Goal: Task Accomplishment & Management: Manage account settings

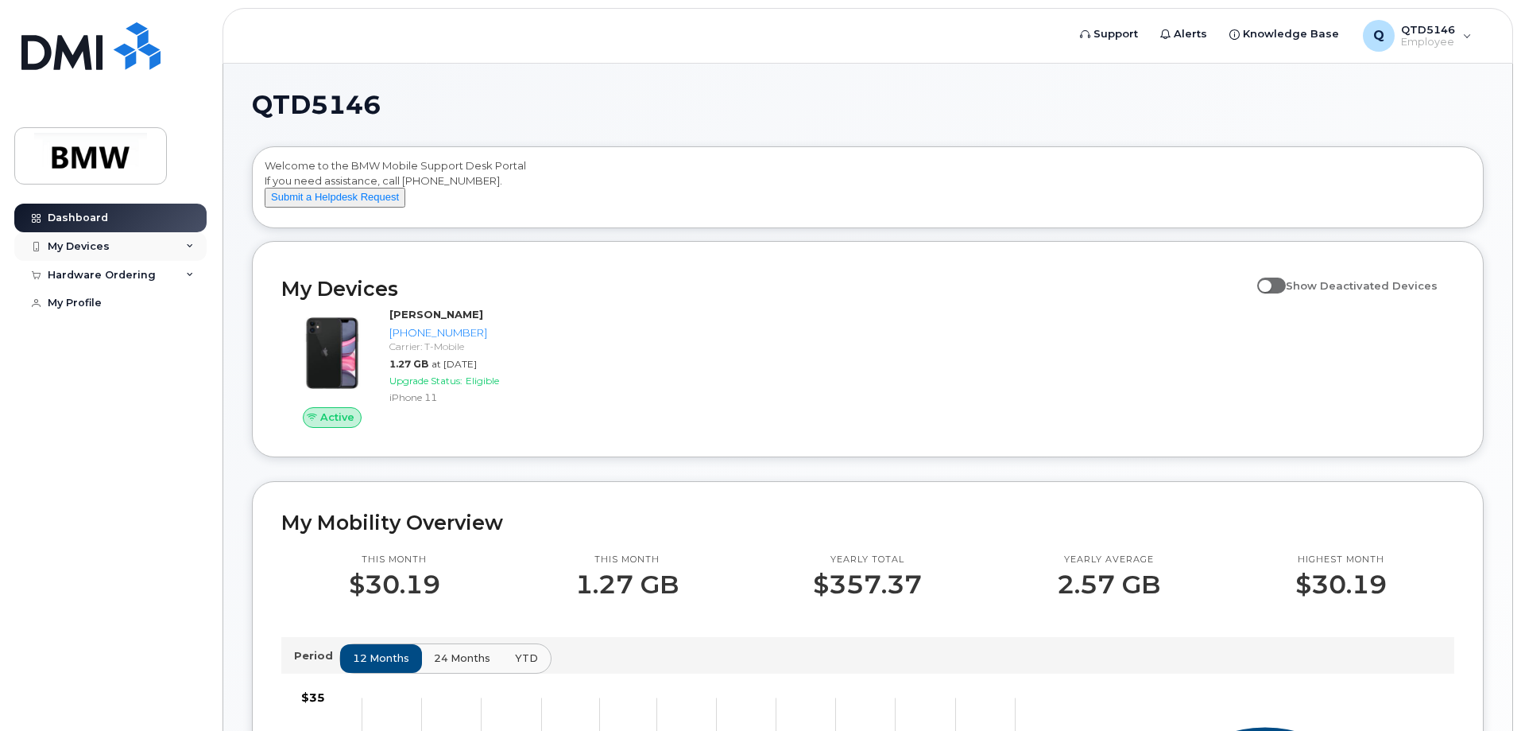
click at [131, 242] on div "My Devices" at bounding box center [110, 246] width 192 height 29
click at [96, 275] on div "Add Device" at bounding box center [86, 276] width 63 height 14
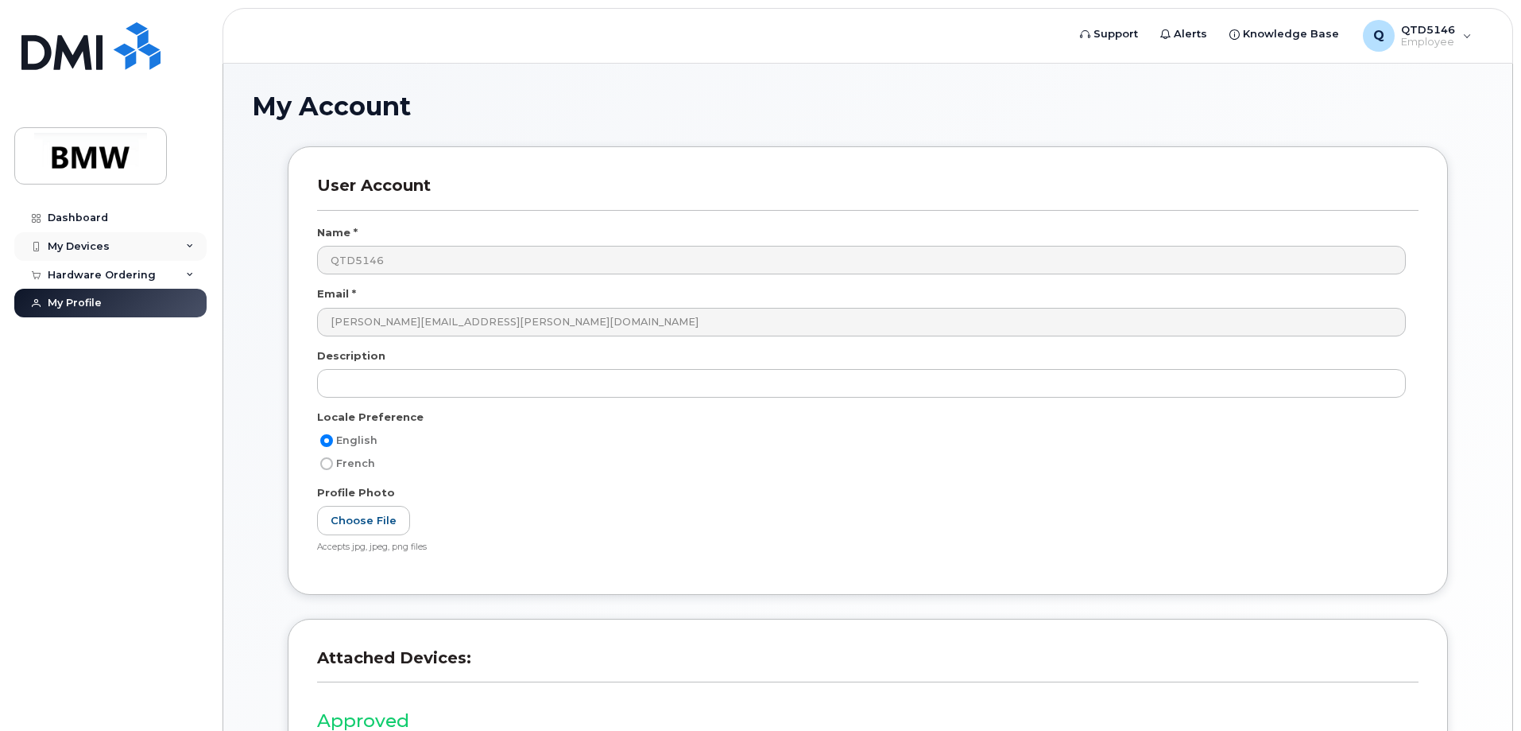
click at [191, 242] on icon at bounding box center [190, 246] width 8 height 8
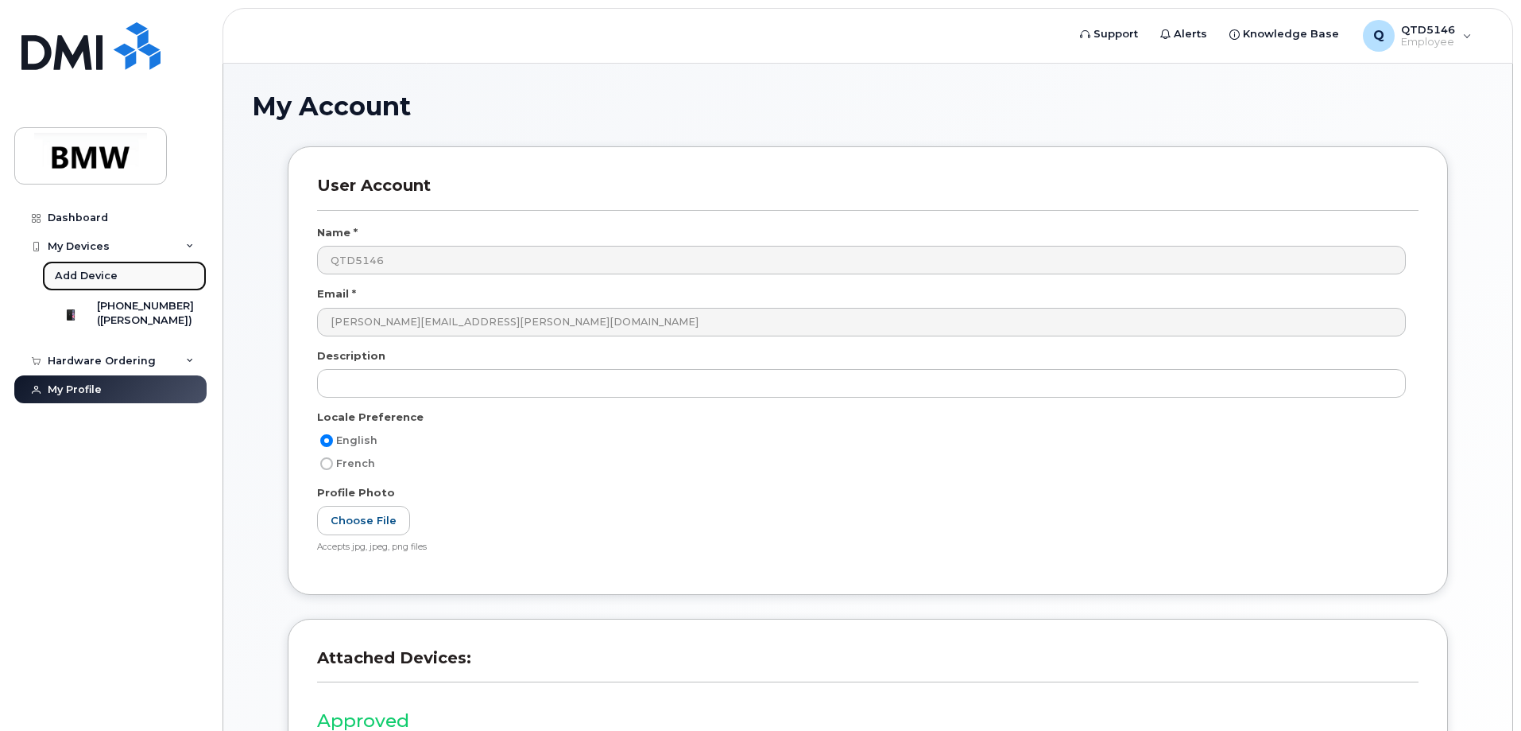
click at [90, 273] on div "Add Device" at bounding box center [86, 276] width 63 height 14
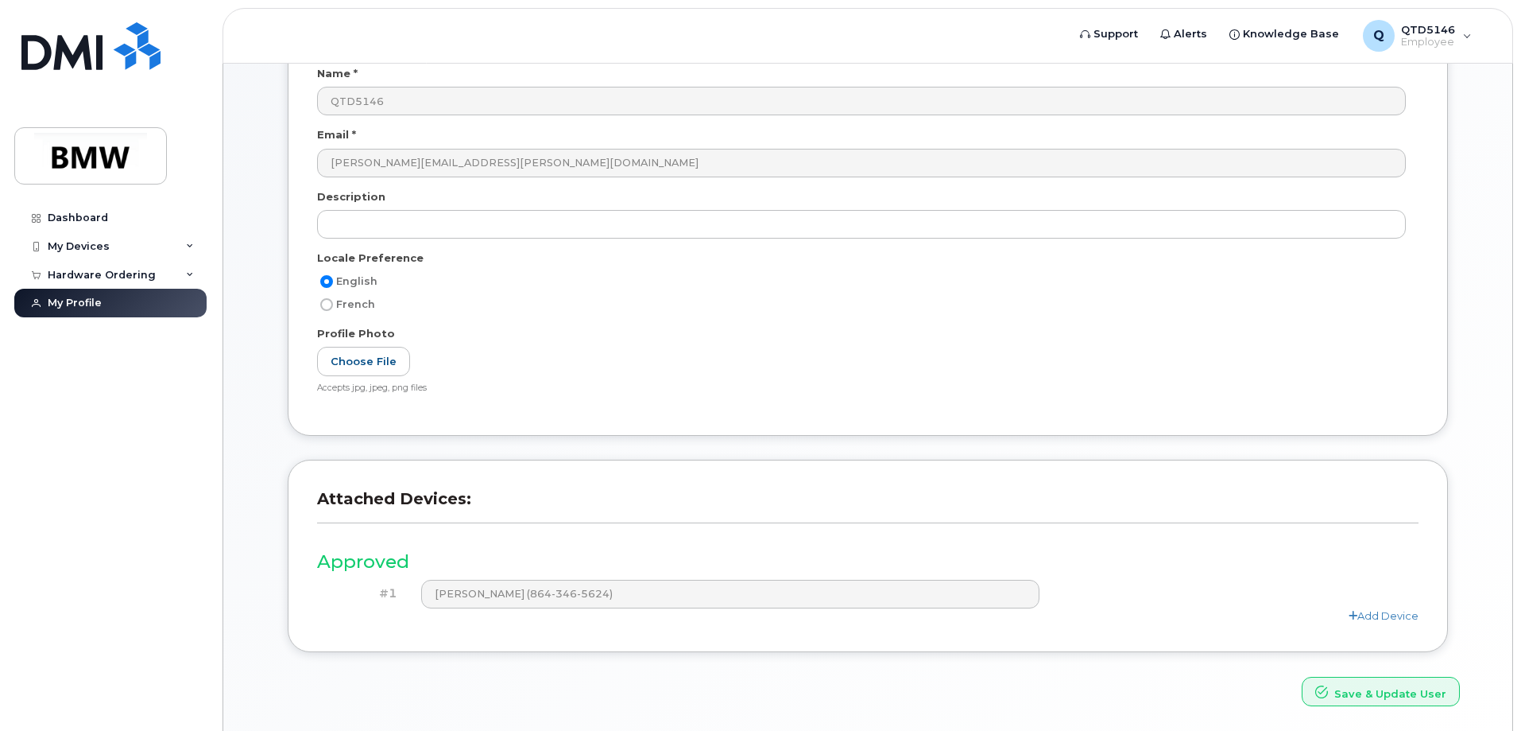
scroll to position [214, 0]
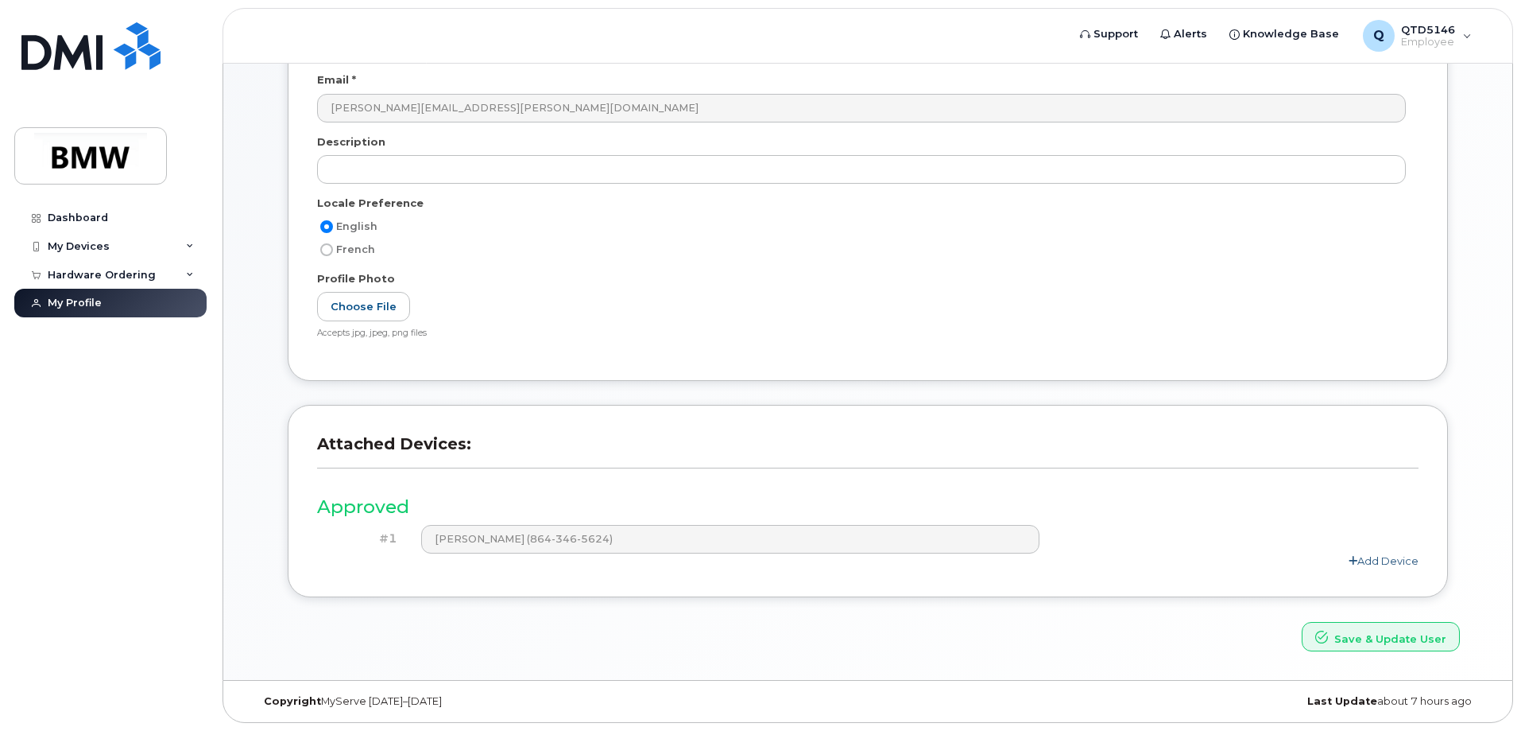
click at [1392, 561] on link "Add Device" at bounding box center [1384, 560] width 70 height 13
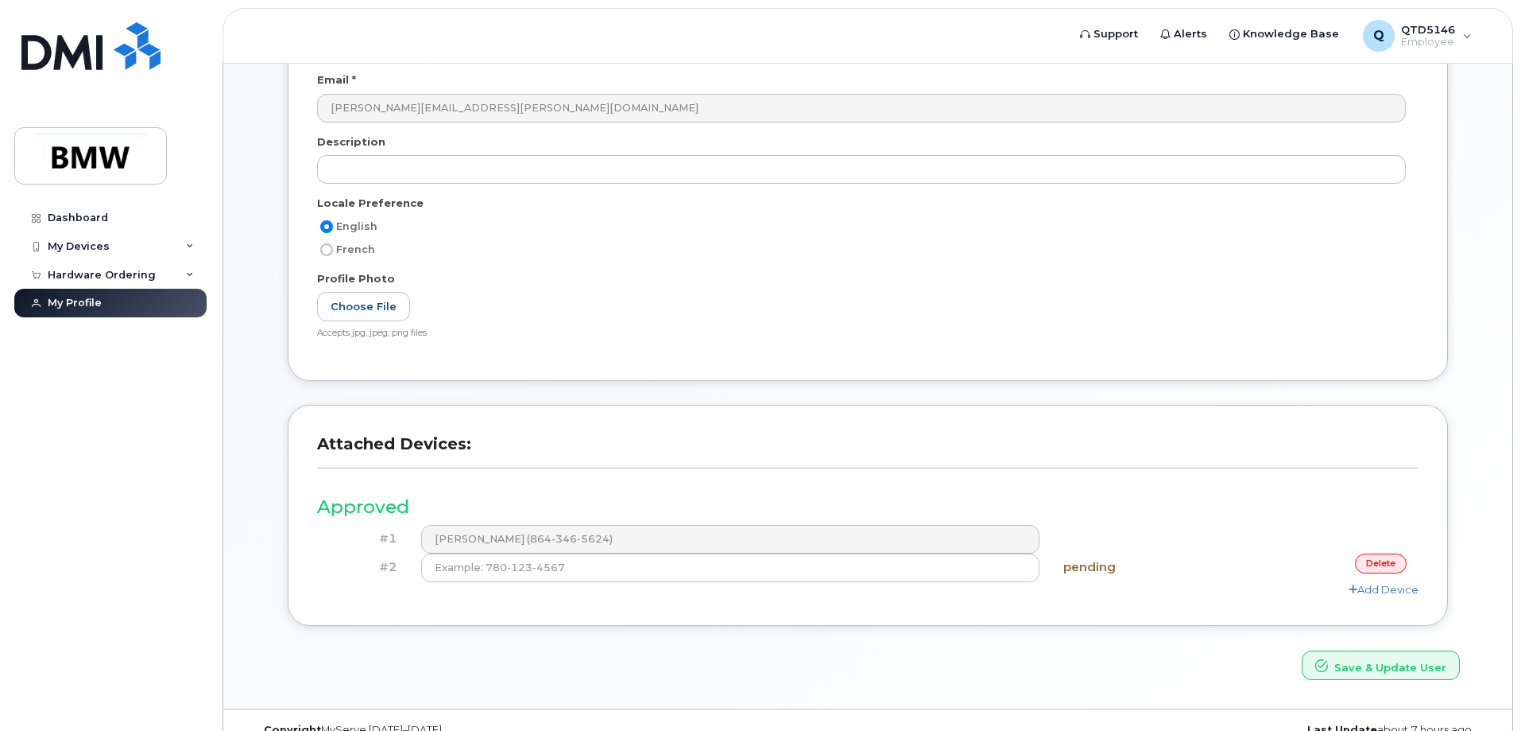
click at [1379, 559] on link "delete" at bounding box center [1381, 563] width 52 height 20
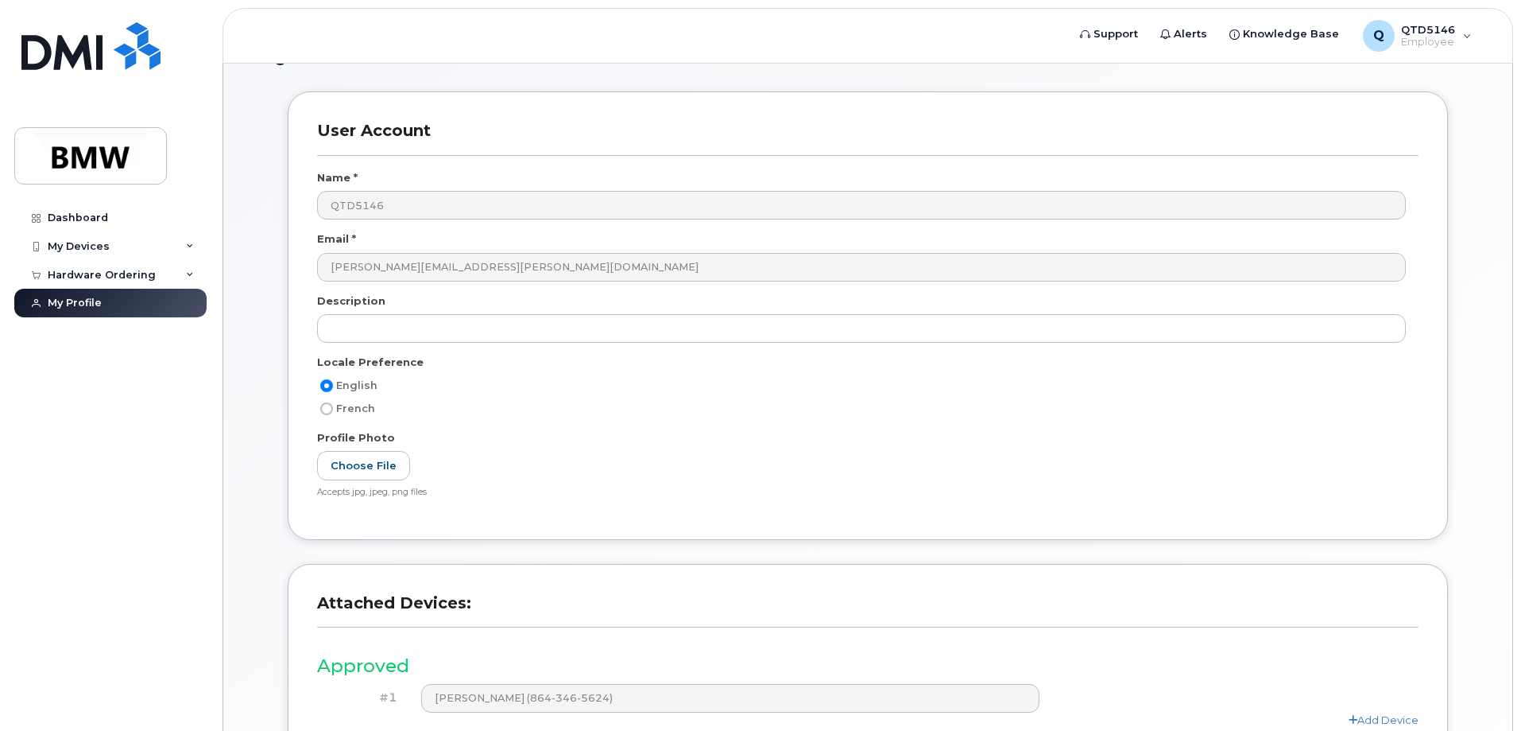
scroll to position [0, 0]
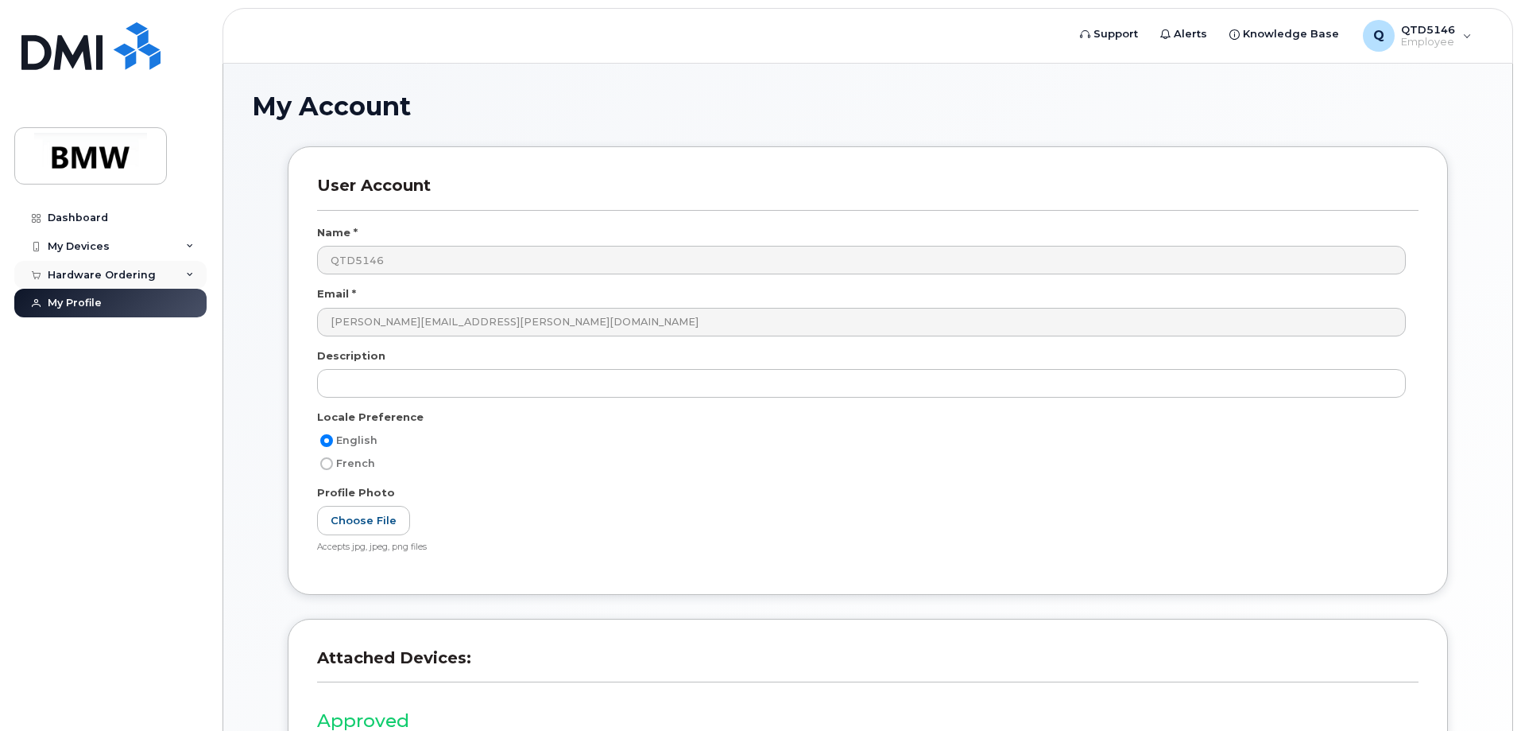
click at [192, 269] on div "Hardware Ordering" at bounding box center [110, 275] width 192 height 29
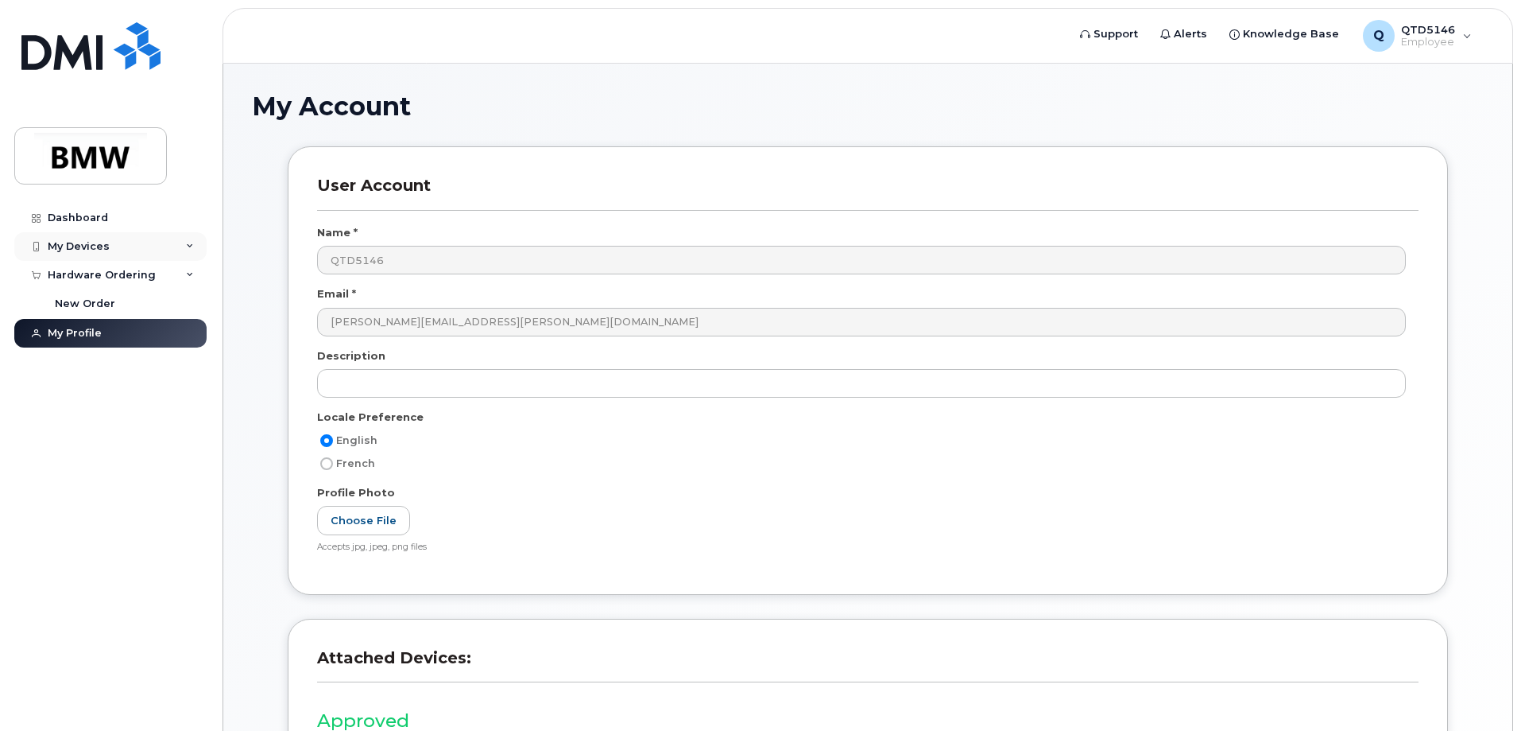
click at [193, 244] on icon at bounding box center [190, 246] width 8 height 8
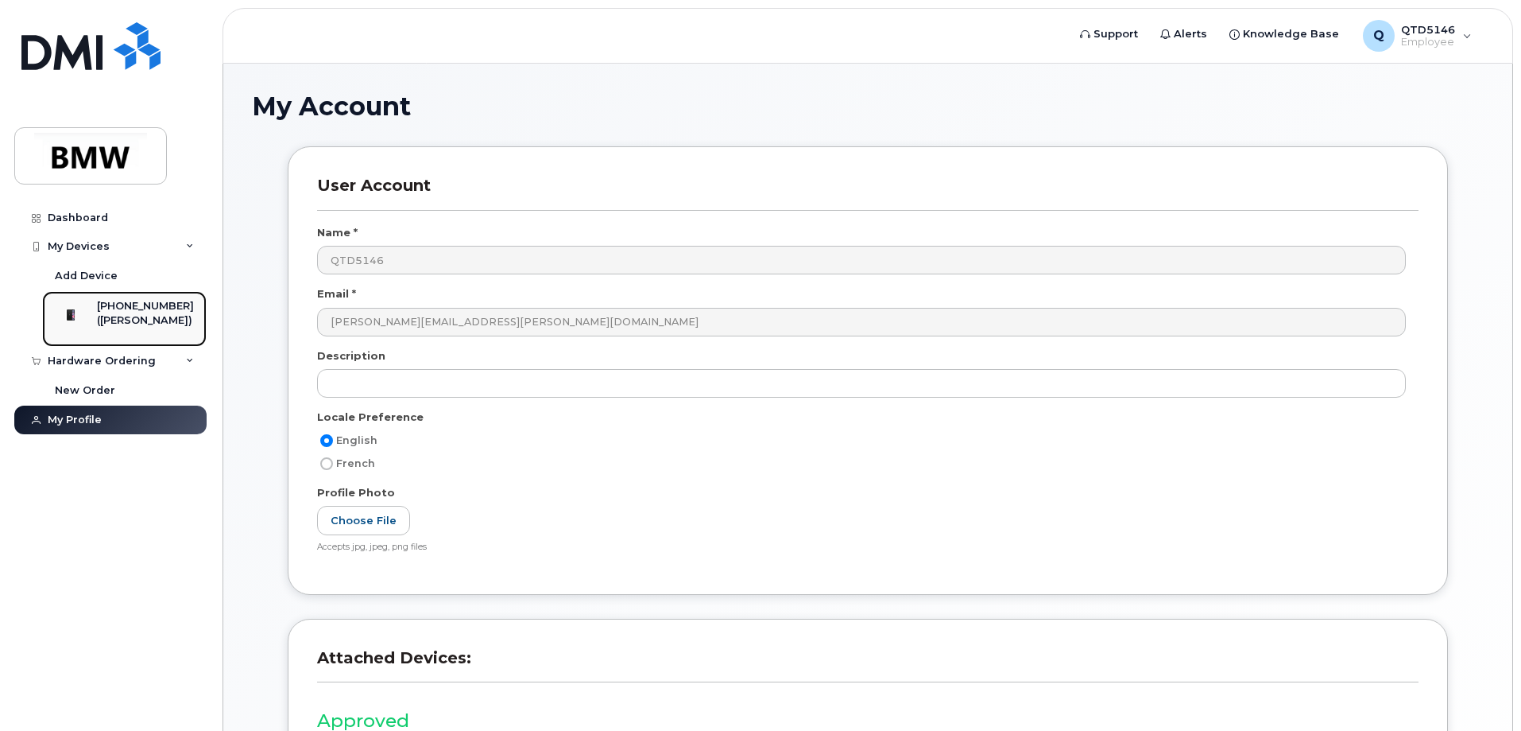
click at [148, 327] on div "([PERSON_NAME])" at bounding box center [145, 320] width 97 height 14
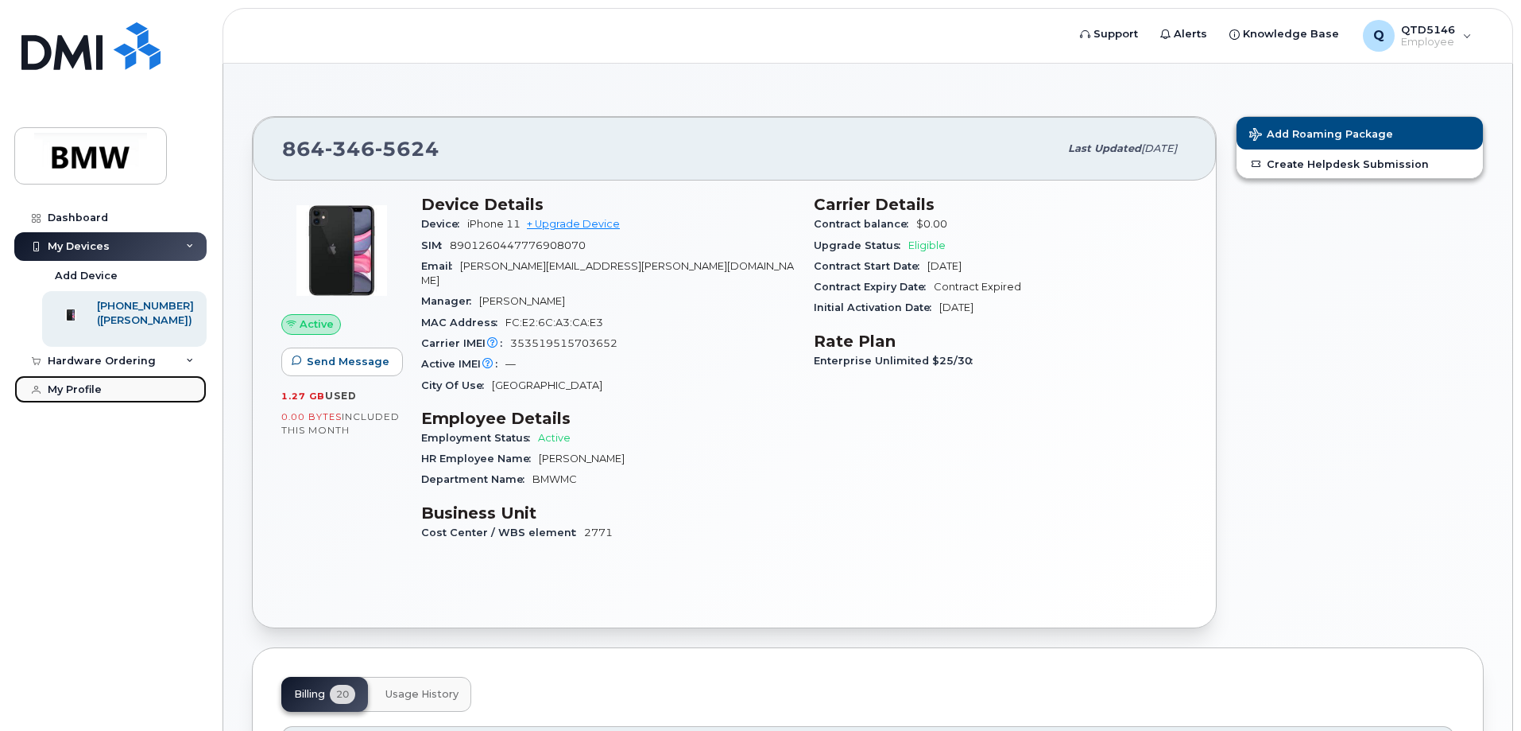
click at [69, 396] on div "My Profile" at bounding box center [75, 389] width 54 height 13
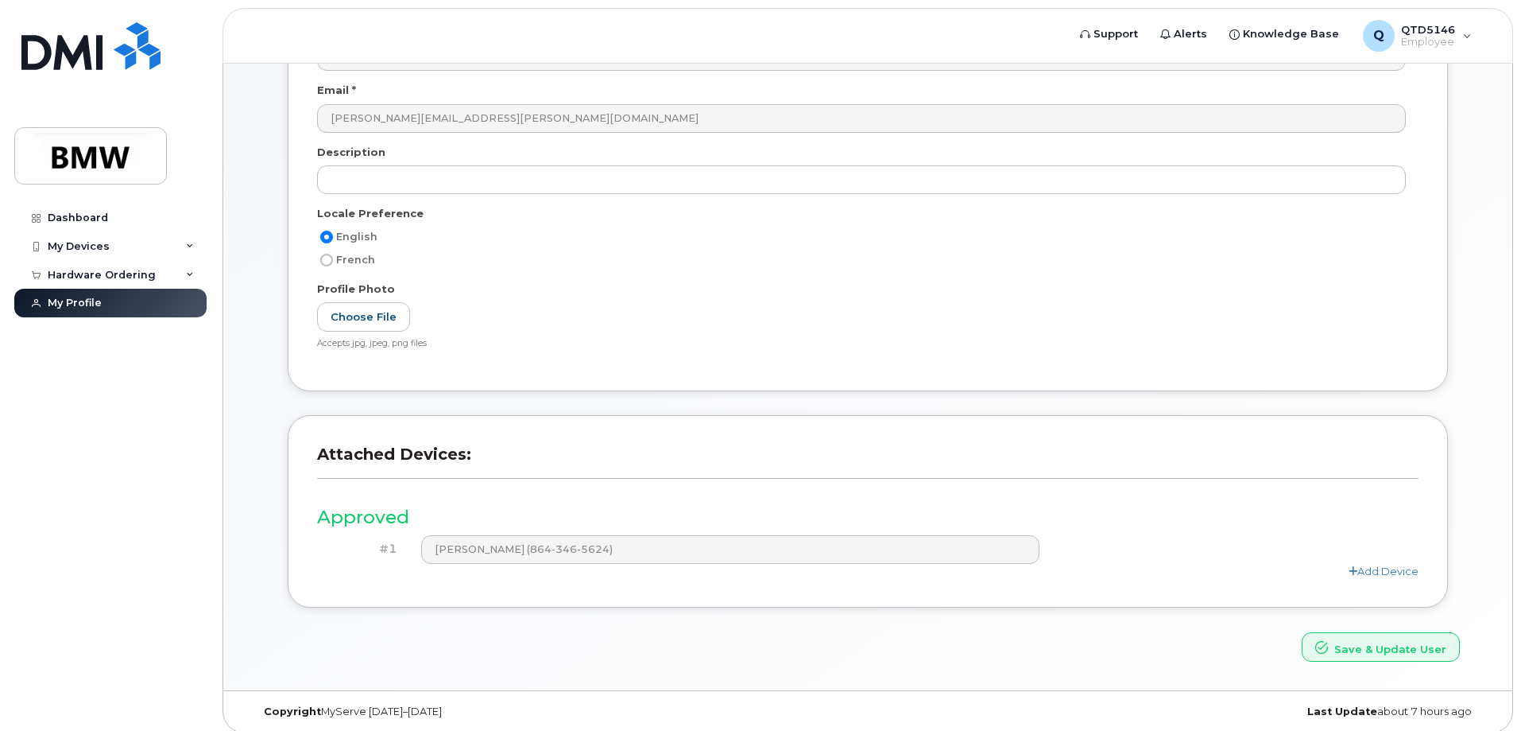
scroll to position [214, 0]
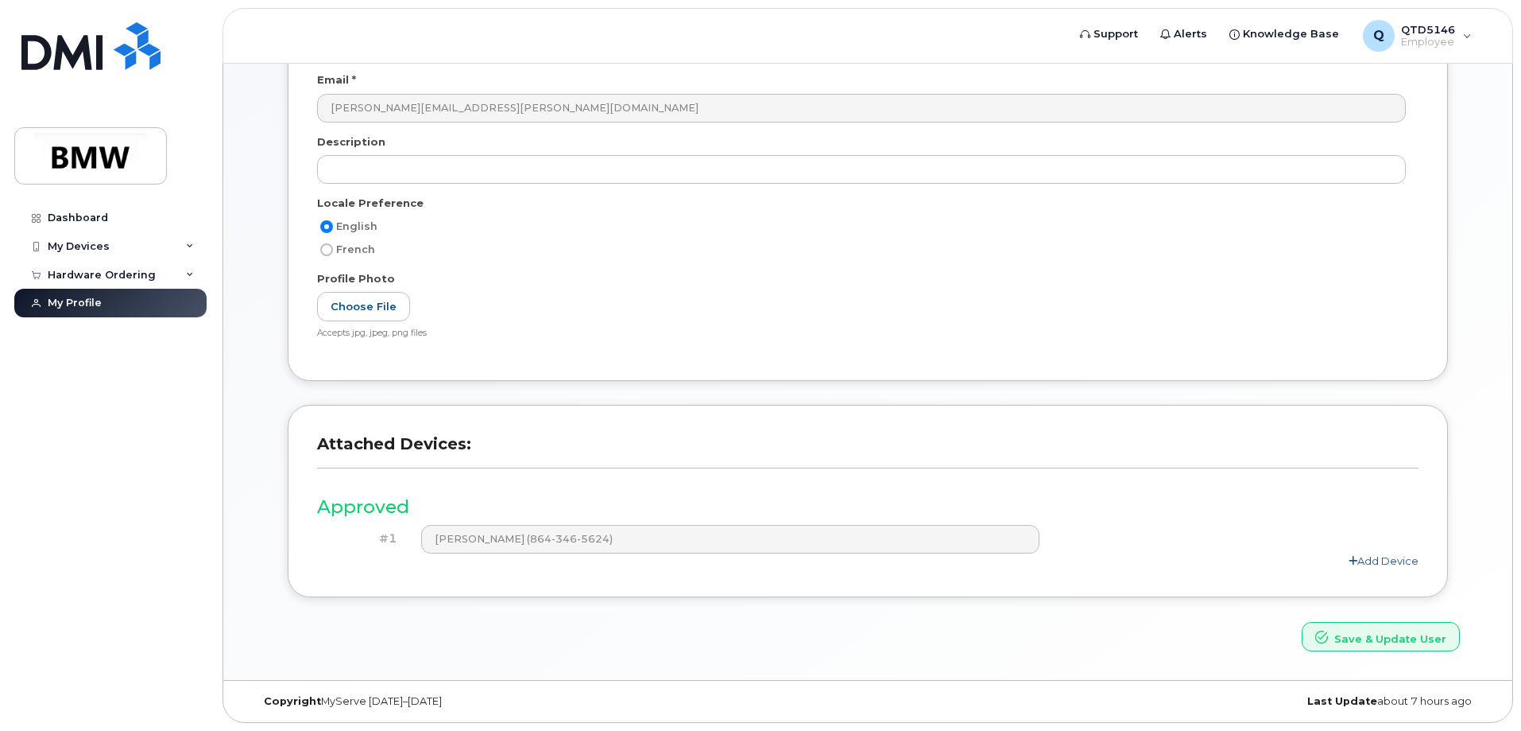
click at [1386, 559] on link "Add Device" at bounding box center [1384, 560] width 70 height 13
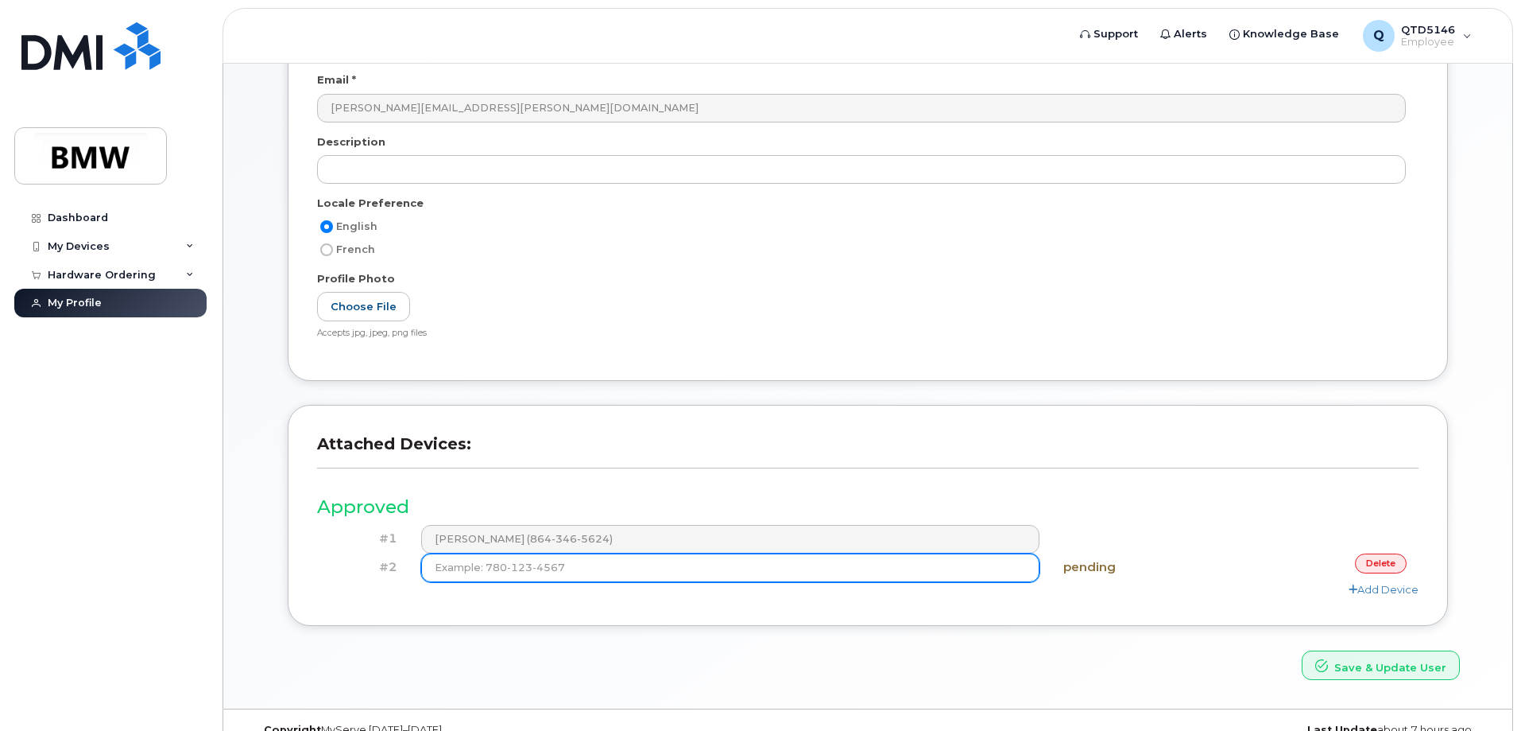
click at [577, 575] on input at bounding box center [730, 567] width 619 height 29
type input "[PHONE_NUMBER]"
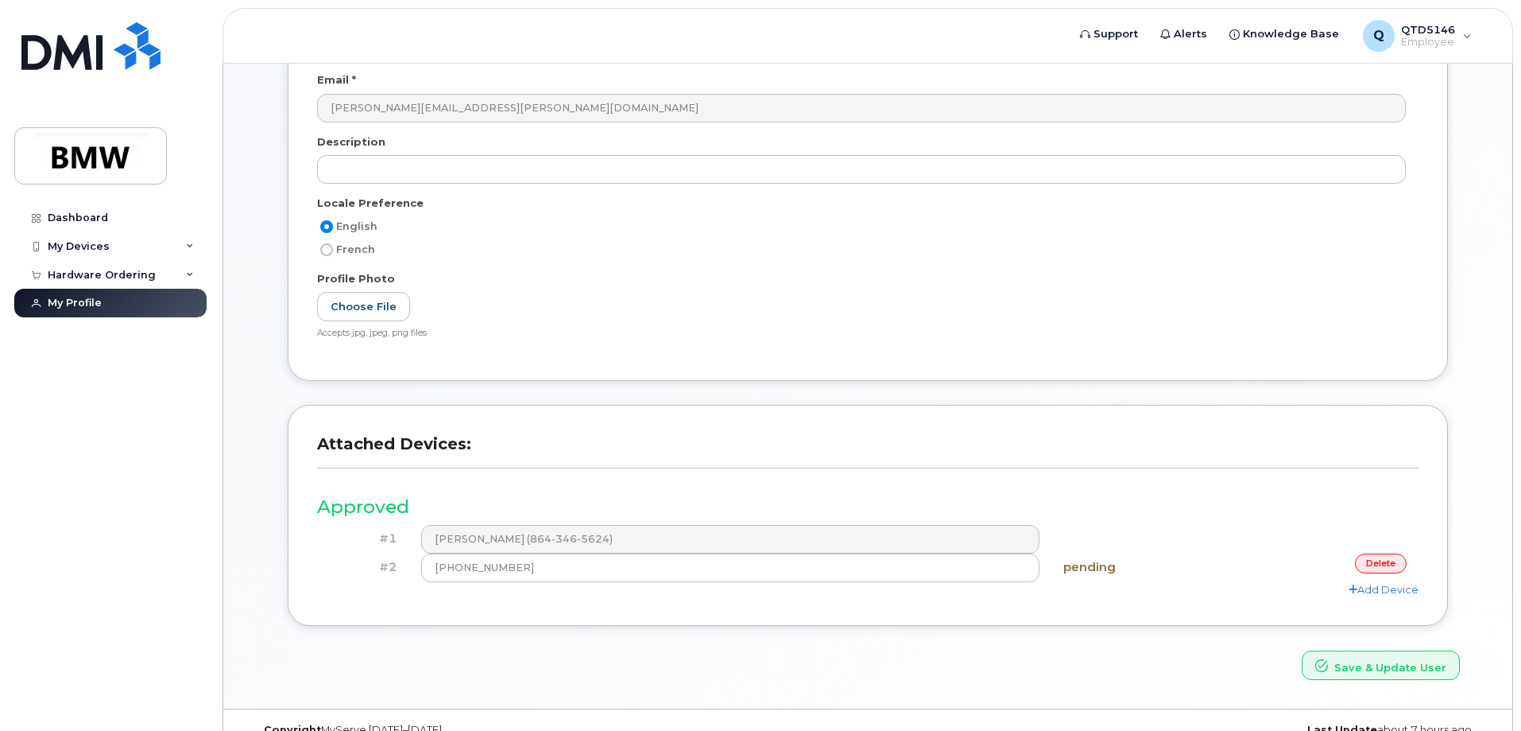
click at [1379, 563] on link "delete" at bounding box center [1381, 563] width 52 height 20
